Goal: Information Seeking & Learning: Learn about a topic

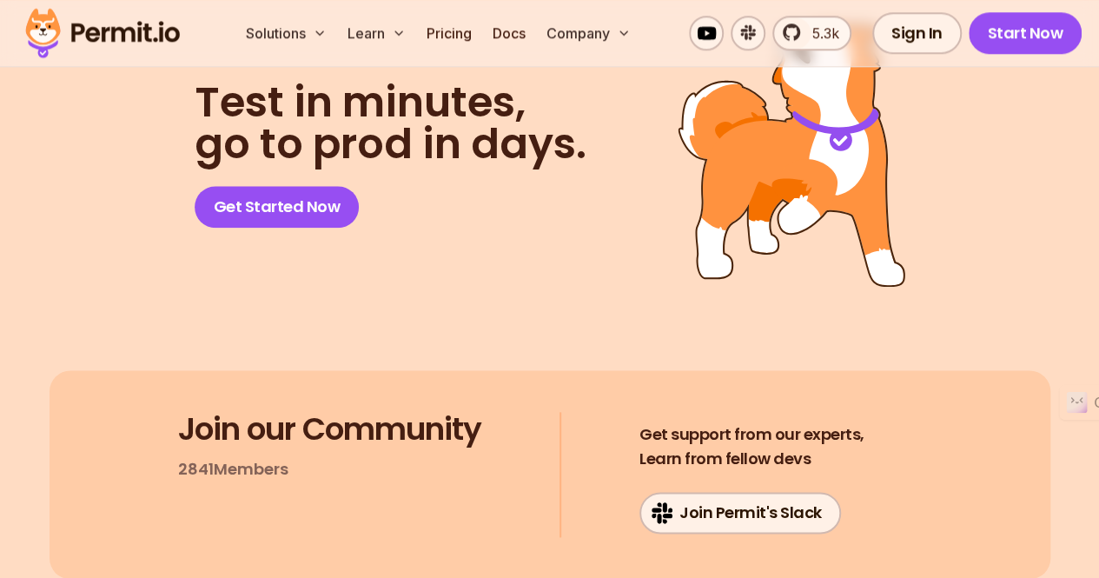
scroll to position [7469, 0]
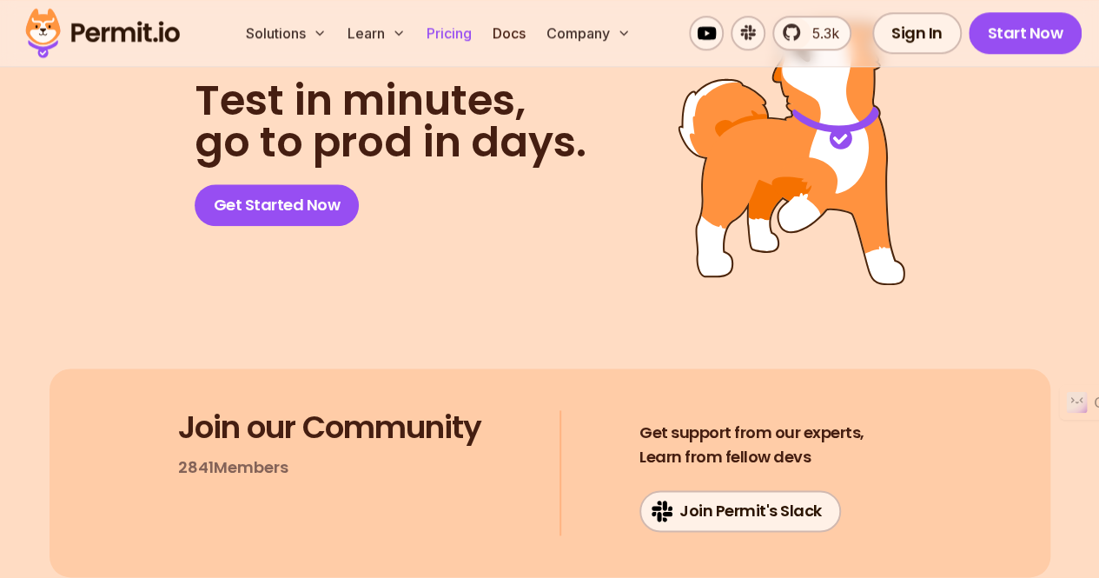
click at [459, 33] on link "Pricing" at bounding box center [448, 33] width 59 height 35
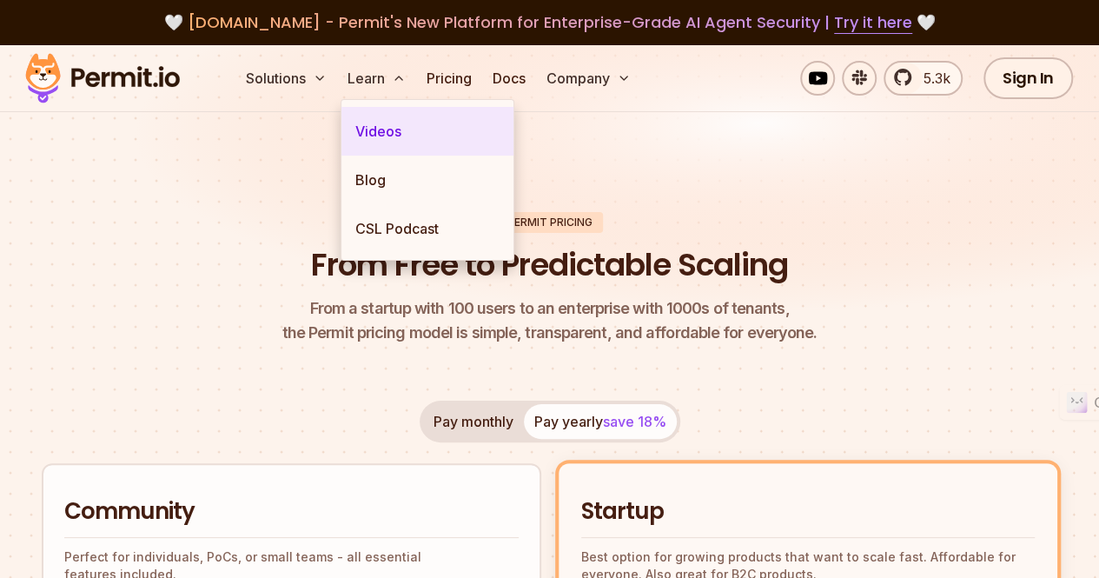
click at [386, 126] on link "Videos" at bounding box center [427, 131] width 172 height 49
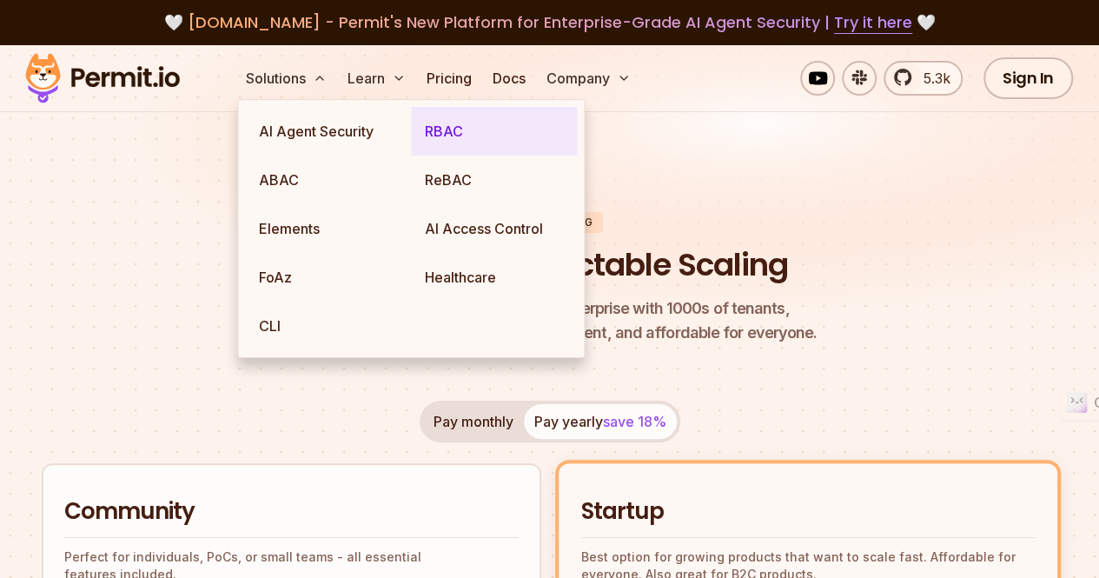
click at [459, 132] on link "RBAC" at bounding box center [494, 131] width 166 height 49
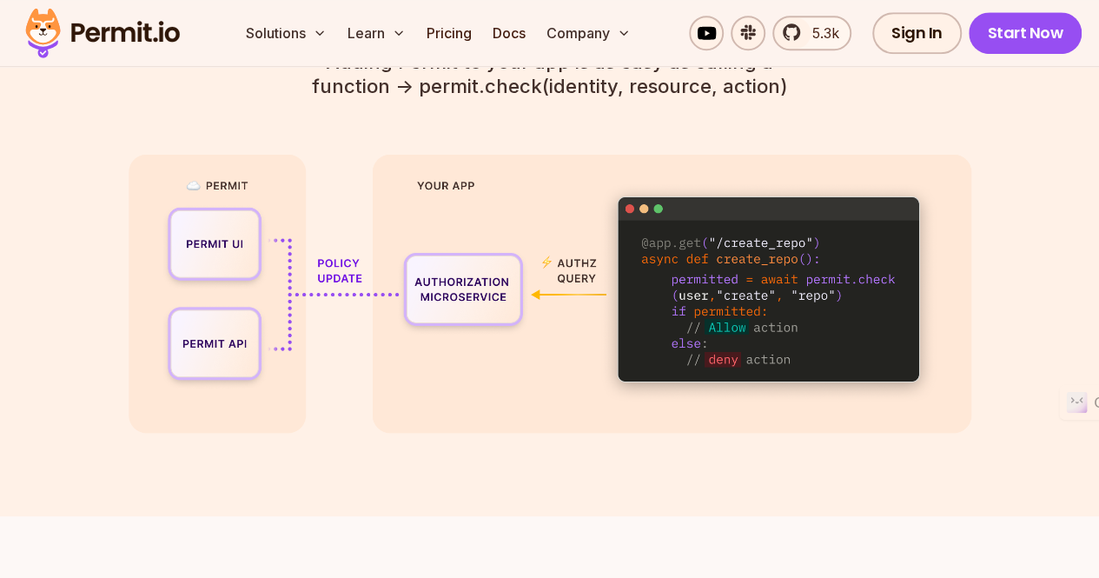
scroll to position [3995, 0]
